Goal: Task Accomplishment & Management: Manage account settings

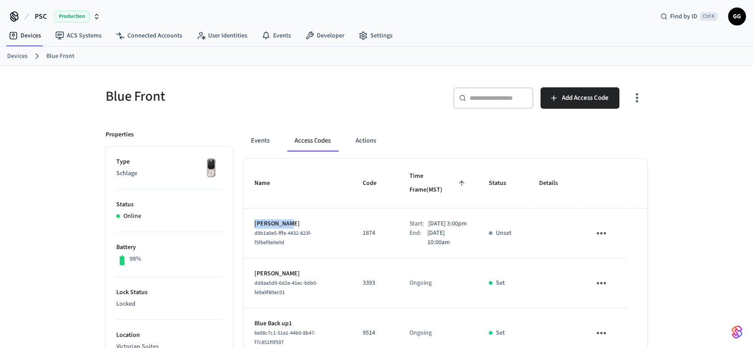
drag, startPoint x: 288, startPoint y: 211, endPoint x: 247, endPoint y: 210, distance: 41.0
click at [247, 210] on td "[PERSON_NAME] d9b1a0e5-fffe-4432-823f-f5f6ef9e0e0d" at bounding box center [298, 233] width 108 height 50
copy p "[PERSON_NAME]"
click at [15, 59] on link "Devices" at bounding box center [17, 56] width 20 height 9
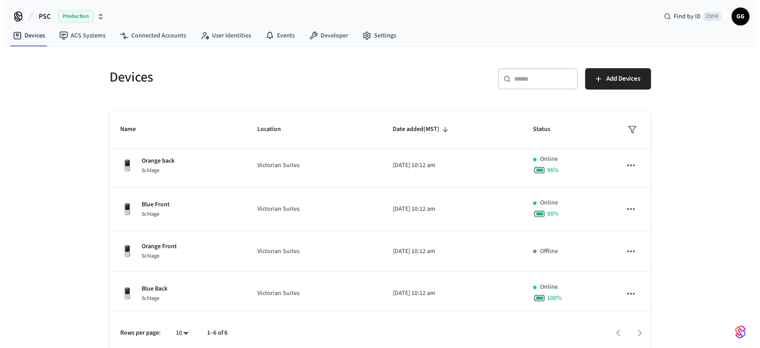
scroll to position [96, 0]
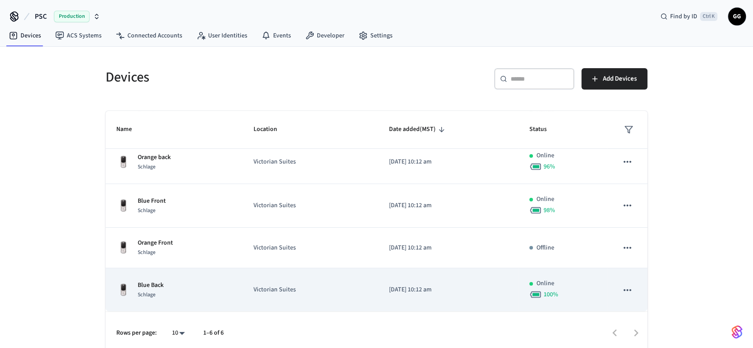
click at [392, 289] on p "[DATE] 10:12 am" at bounding box center [448, 289] width 119 height 9
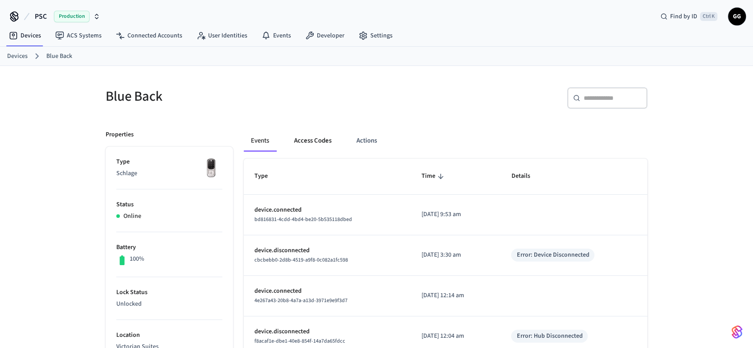
click at [319, 139] on button "Access Codes" at bounding box center [313, 140] width 52 height 21
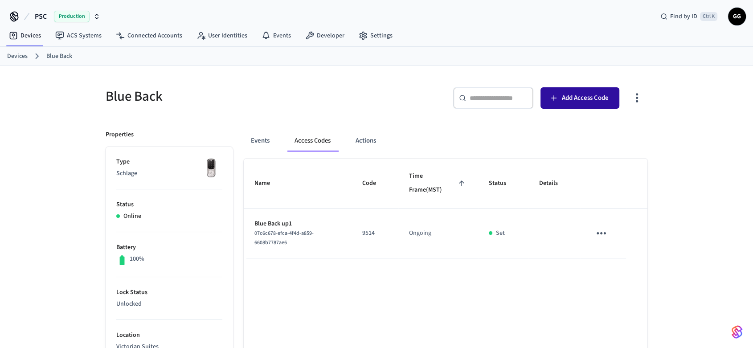
click at [589, 94] on span "Add Access Code" at bounding box center [585, 98] width 47 height 12
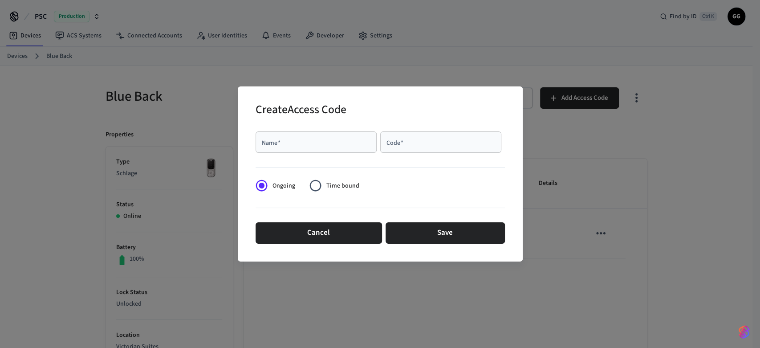
click at [416, 144] on input "Code   *" at bounding box center [441, 142] width 110 height 9
type input "****"
click at [313, 139] on input "Name   *" at bounding box center [316, 142] width 110 height 9
paste input "**********"
type input "**********"
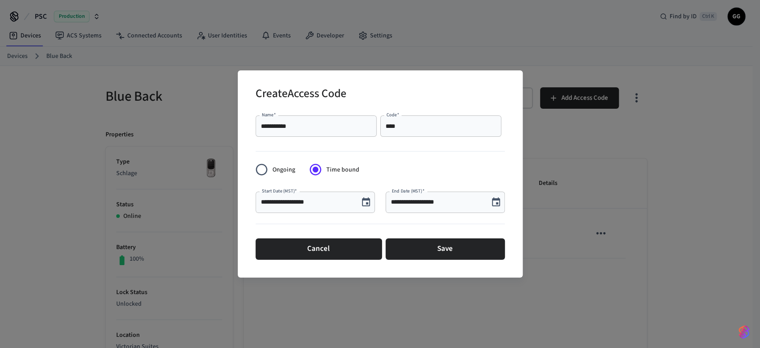
click at [369, 200] on icon "Choose date, selected date is Sep 22, 2025" at bounding box center [366, 201] width 8 height 9
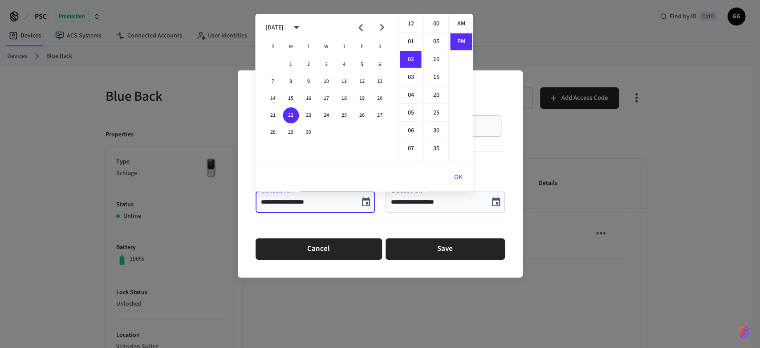
scroll to position [16, 0]
click at [276, 134] on button "28" at bounding box center [273, 132] width 16 height 16
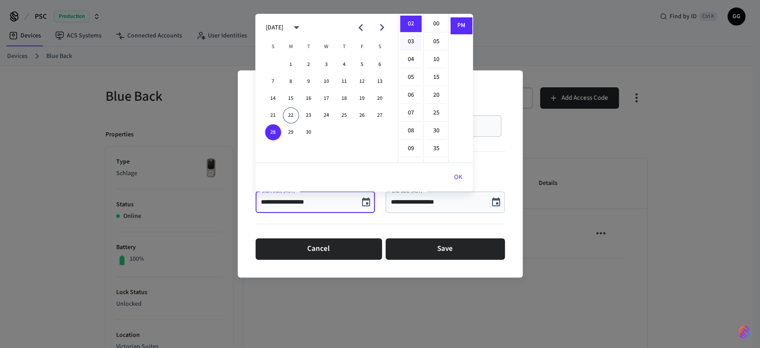
click at [413, 38] on li "03" at bounding box center [410, 41] width 21 height 17
click at [438, 20] on li "00" at bounding box center [435, 24] width 21 height 17
type input "**********"
click at [462, 24] on li "PM" at bounding box center [460, 25] width 21 height 16
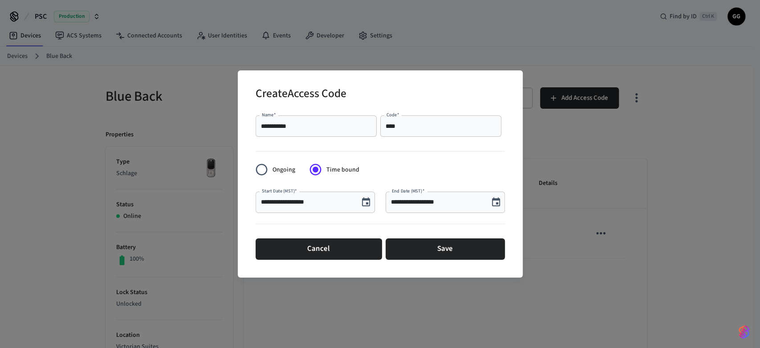
click at [476, 207] on div "**********" at bounding box center [445, 201] width 119 height 21
click at [496, 202] on icon "Choose date, selected date is Sep 22, 2025" at bounding box center [496, 202] width 11 height 11
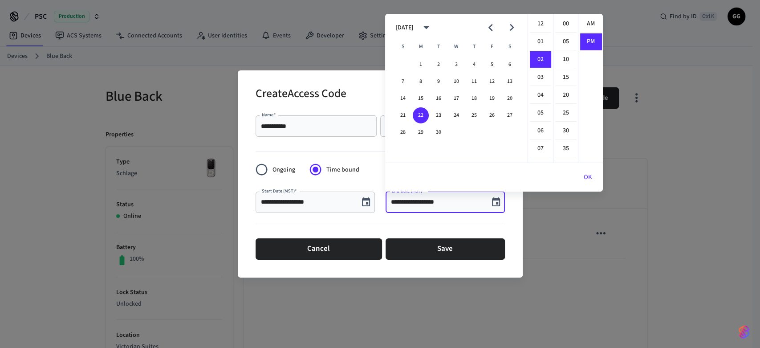
scroll to position [16, 0]
click at [511, 27] on icon "Next month" at bounding box center [512, 27] width 14 height 14
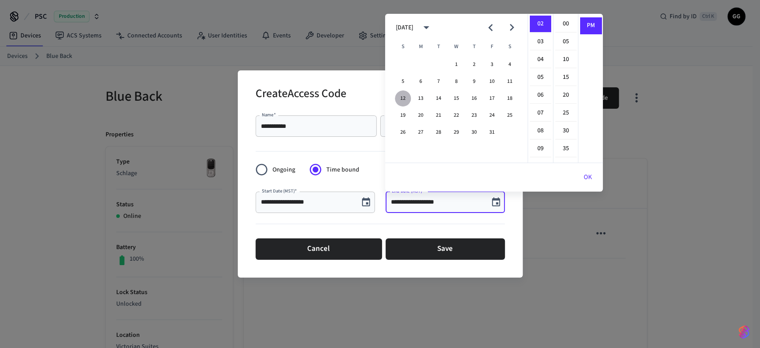
click at [404, 98] on button "12" at bounding box center [403, 98] width 16 height 16
click at [541, 118] on li "10" at bounding box center [540, 117] width 21 height 17
click at [562, 22] on li "00" at bounding box center [565, 24] width 21 height 17
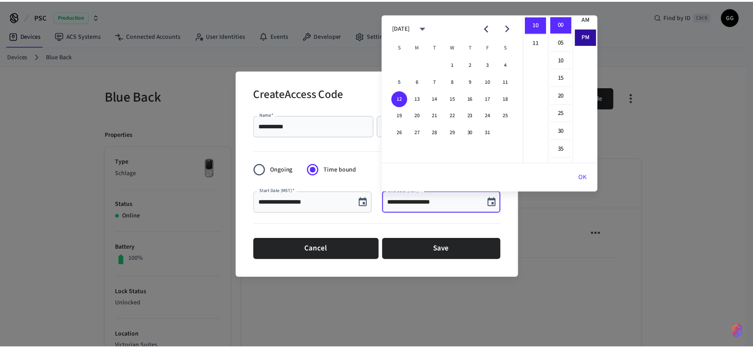
scroll to position [0, 0]
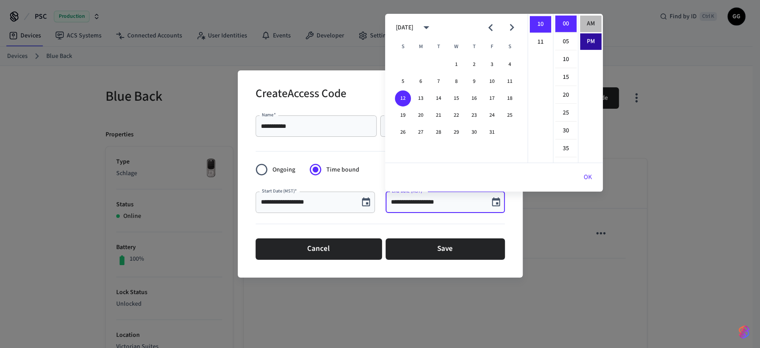
click at [588, 26] on li "AM" at bounding box center [590, 24] width 21 height 17
type input "**********"
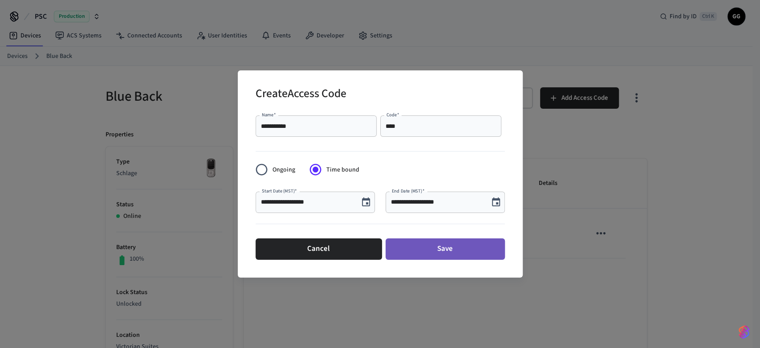
click at [444, 246] on button "Save" at bounding box center [445, 248] width 119 height 21
